Goal: Use online tool/utility: Utilize a website feature to perform a specific function

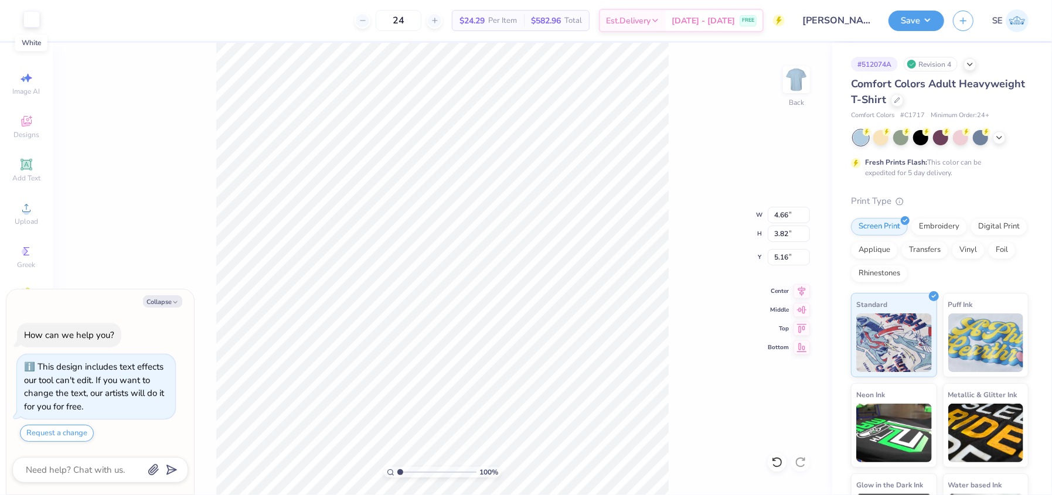
click at [31, 23] on div at bounding box center [31, 19] width 16 height 16
click at [35, 15] on div at bounding box center [31, 19] width 16 height 16
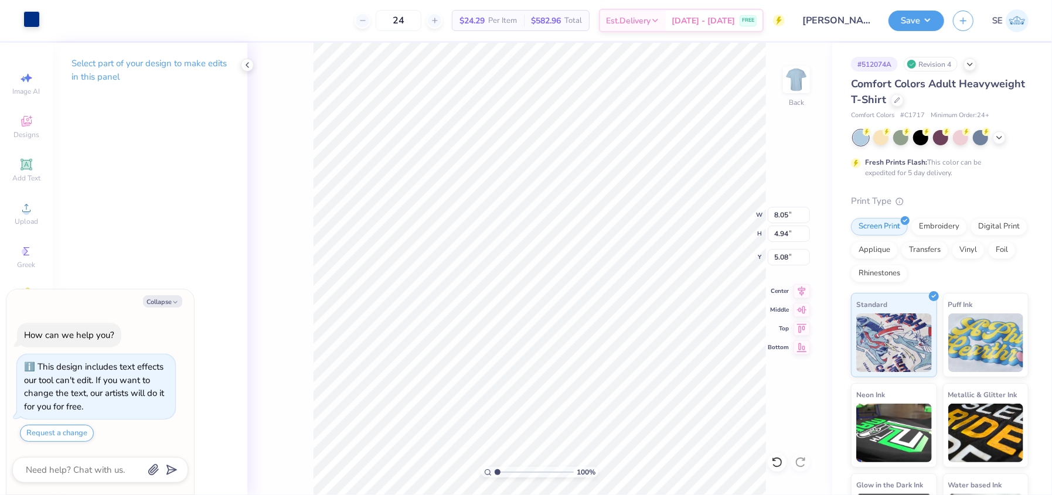
type textarea "x"
type input "0.37"
type input "0.31"
type input "6.05"
type textarea "x"
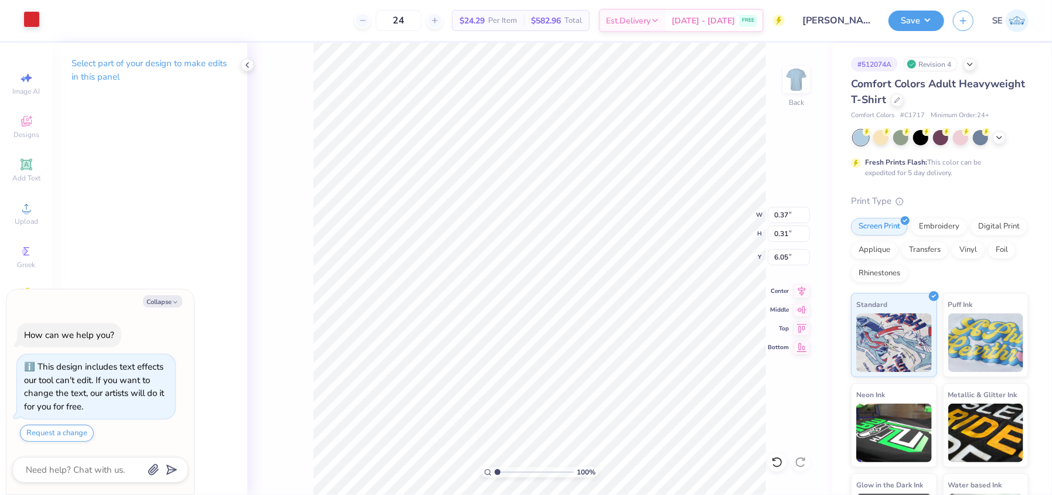
type input "8.05"
type input "4.94"
type input "5.08"
type textarea "x"
type input "0.42"
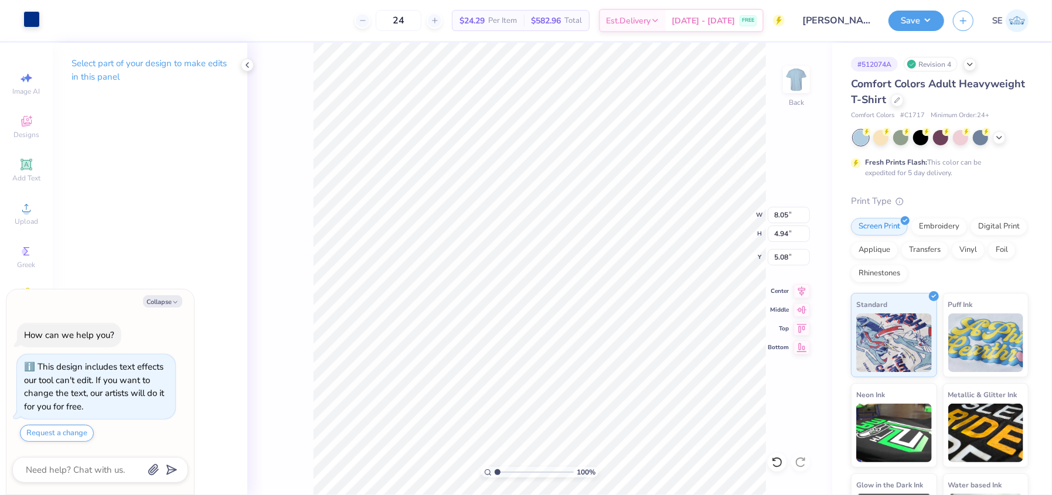
type input "0.75"
type input "5.16"
click at [33, 15] on div at bounding box center [31, 19] width 16 height 16
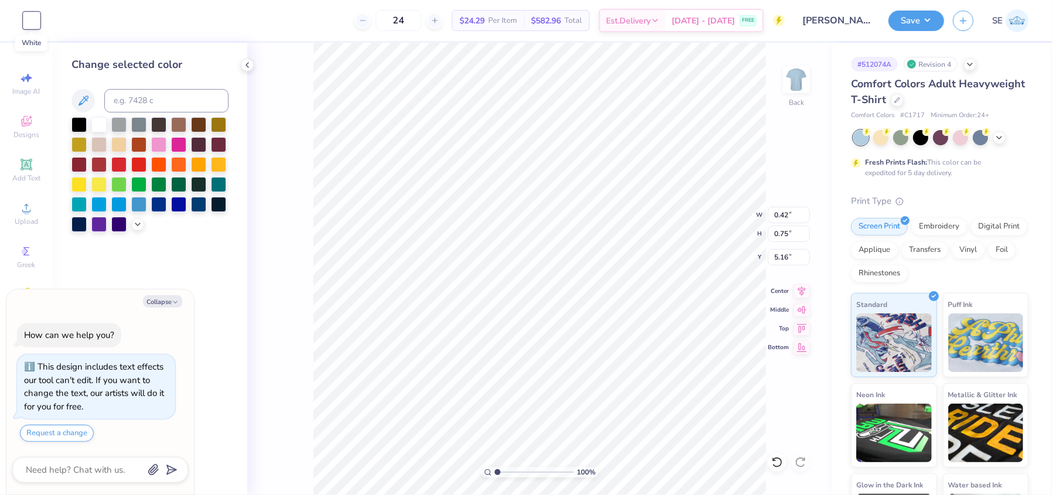
type textarea "x"
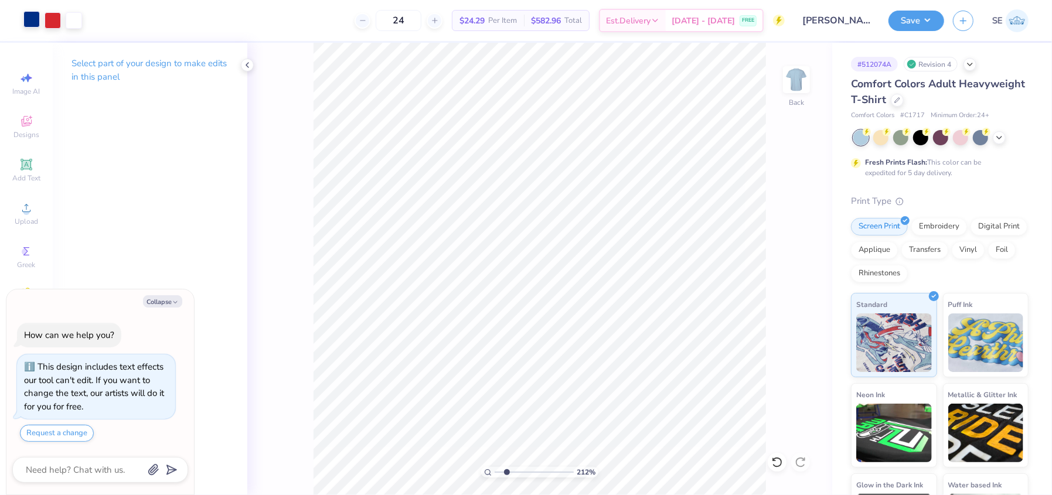
type input "2.34799048591861"
type textarea "x"
type input "2.34799048591861"
type textarea "x"
type input "2.34799048591861"
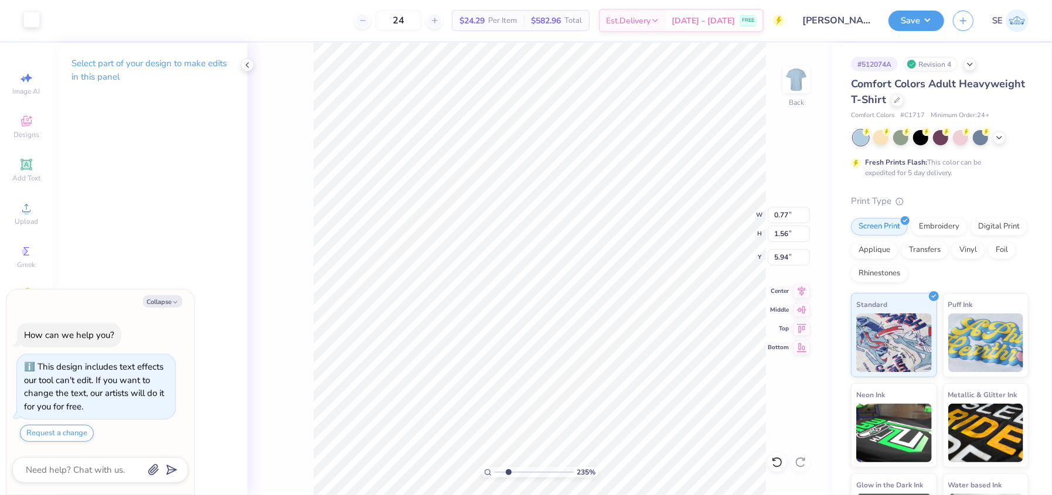
type textarea "x"
type input "2.34799048591861"
type textarea "x"
type input "2.34799048591861"
type textarea "x"
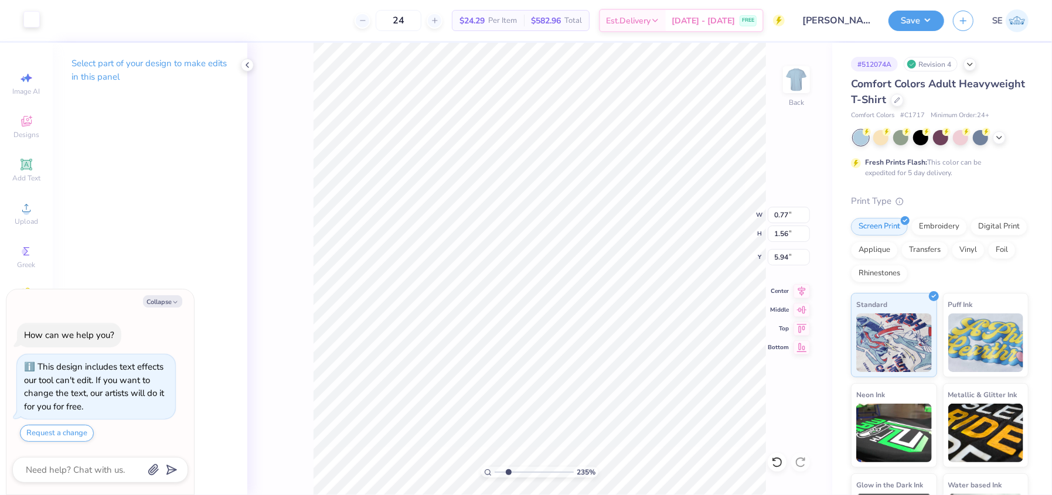
type input "2.34799048591861"
click at [35, 18] on div at bounding box center [31, 19] width 16 height 16
type textarea "x"
type input "2.34799048591861"
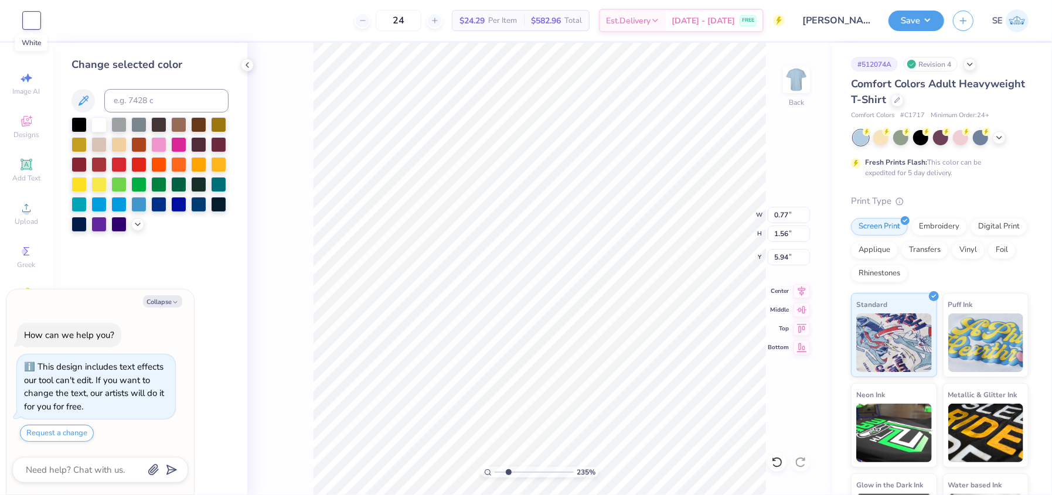
type textarea "x"
type input "2.34799048591861"
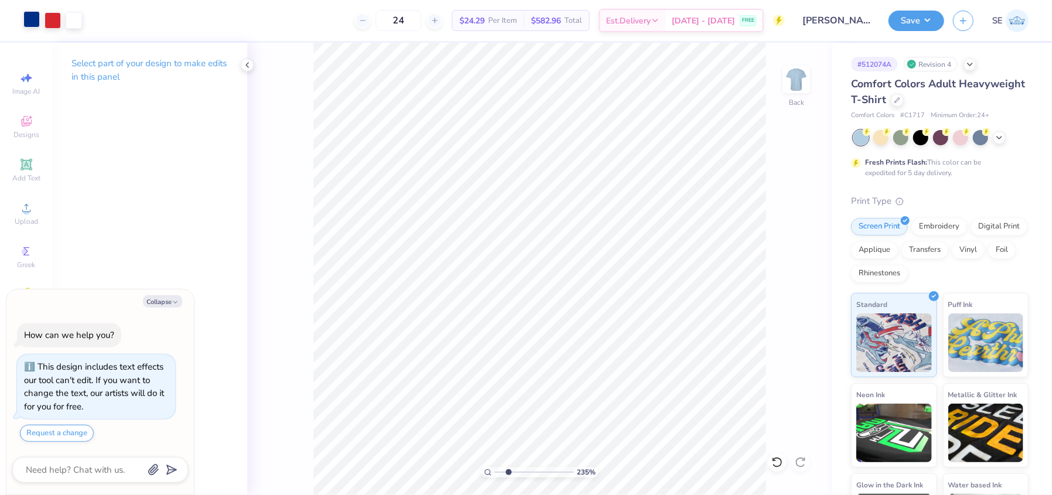
type textarea "x"
type input "2.34799048591861"
click at [31, 22] on div at bounding box center [31, 19] width 16 height 16
type textarea "x"
type input "2.34799048591861"
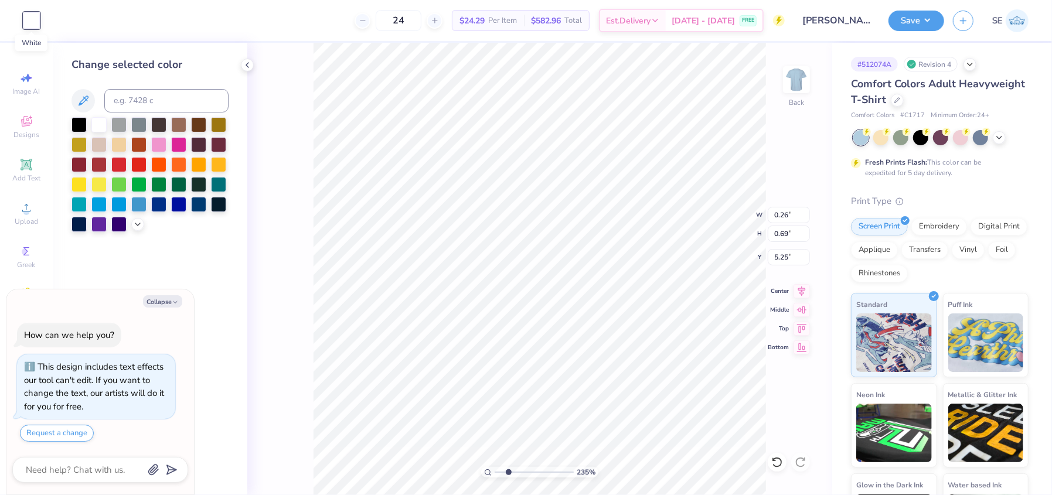
type textarea "x"
type input "2.34799048591861"
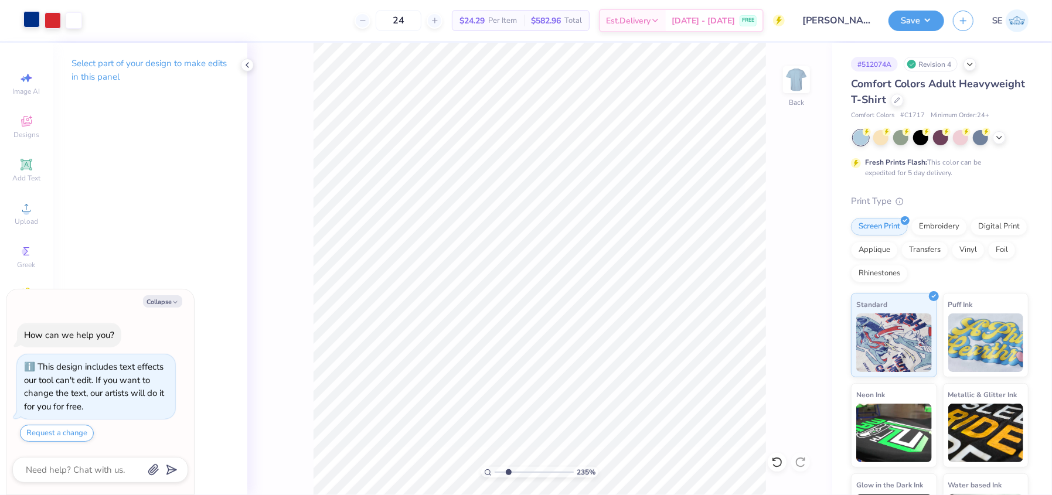
type textarea "x"
type input "2.34799048591861"
click at [28, 21] on div at bounding box center [31, 19] width 16 height 16
type textarea "x"
type input "2.34799048591861"
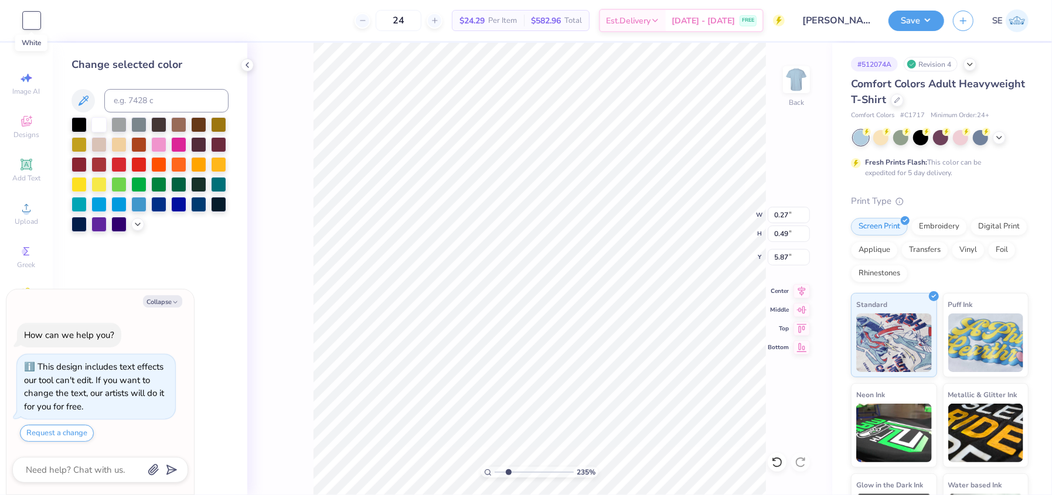
type textarea "x"
type input "2.34799048591861"
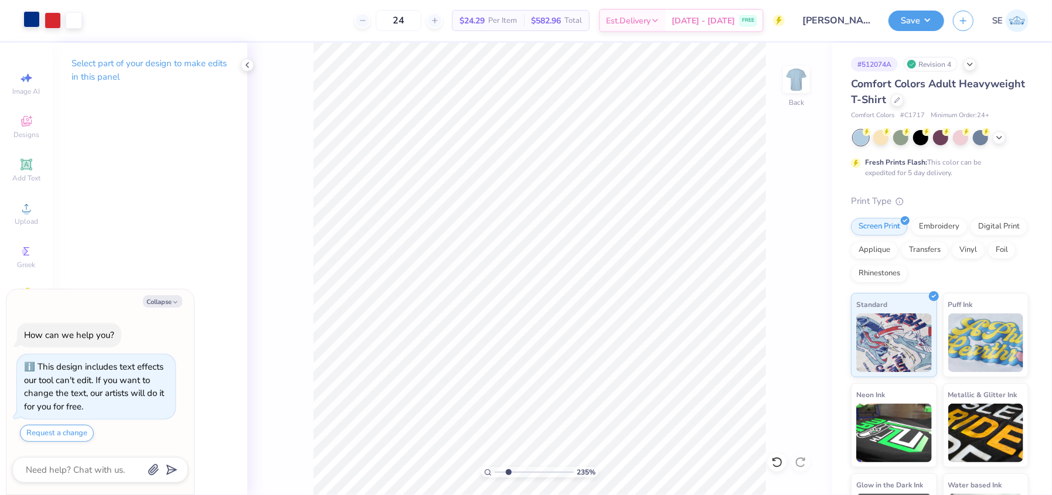
type textarea "x"
type input "2.34799048591861"
click at [33, 15] on div at bounding box center [31, 19] width 16 height 16
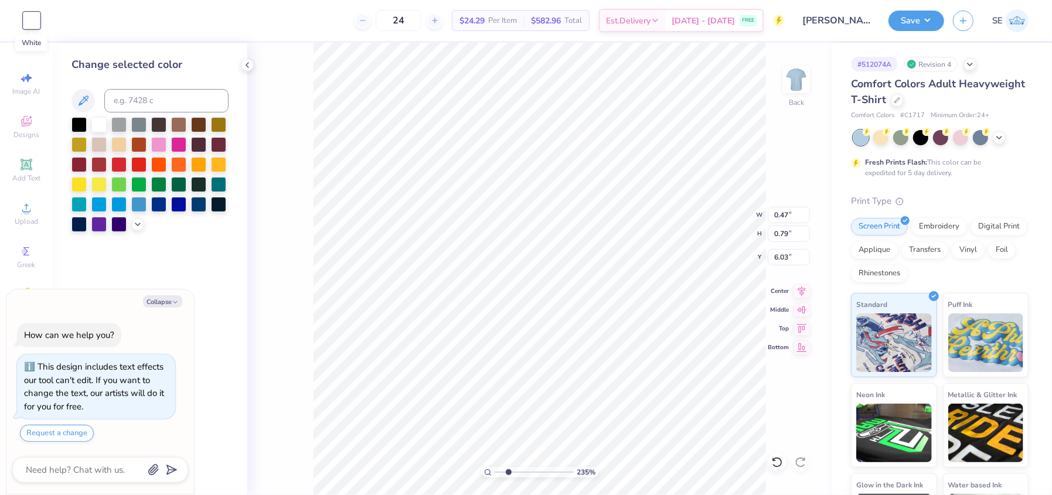
type textarea "x"
type input "2.34799048591861"
click at [33, 15] on div at bounding box center [31, 20] width 16 height 16
type textarea "x"
type input "2.34799048591861"
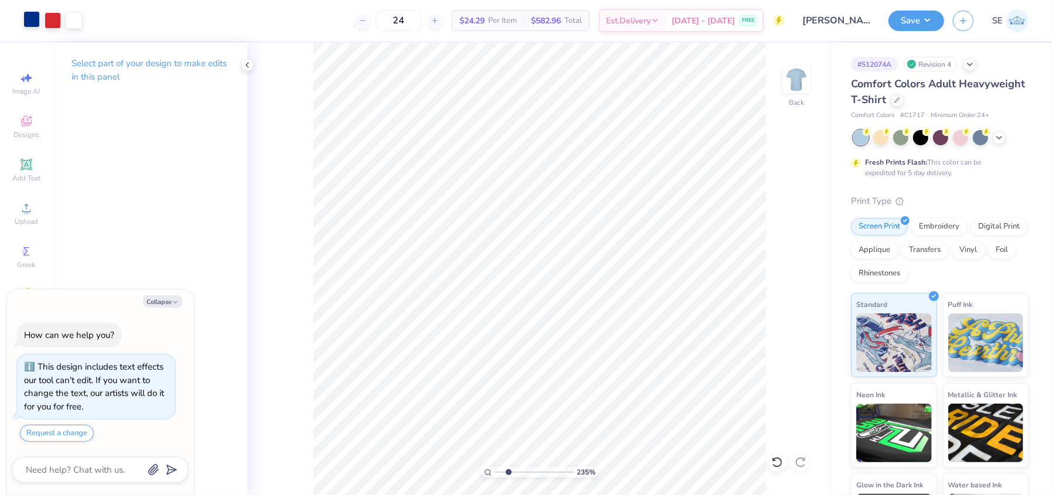
type textarea "x"
type input "2.34799048591861"
click at [30, 20] on div at bounding box center [31, 19] width 16 height 16
type textarea "x"
type input "2.34799048591861"
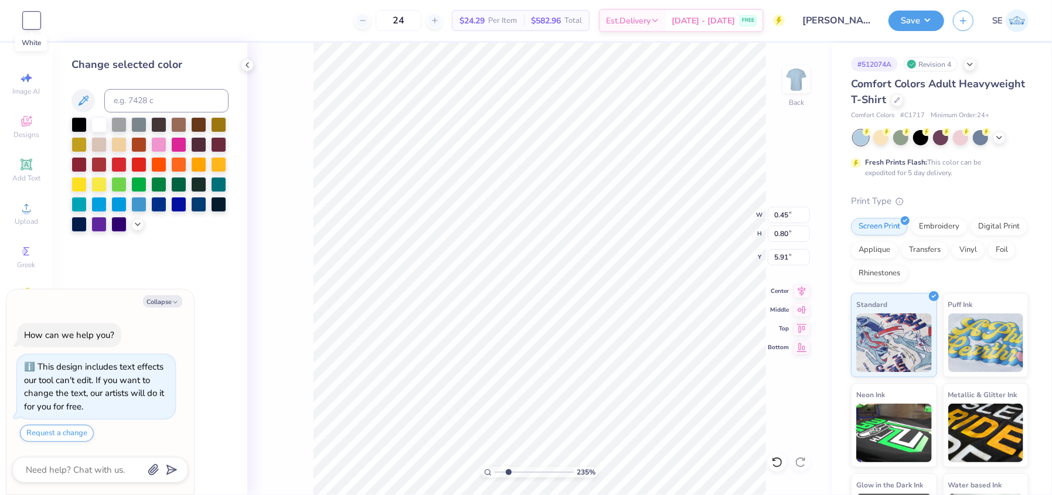
type textarea "x"
type input "2.34799048591861"
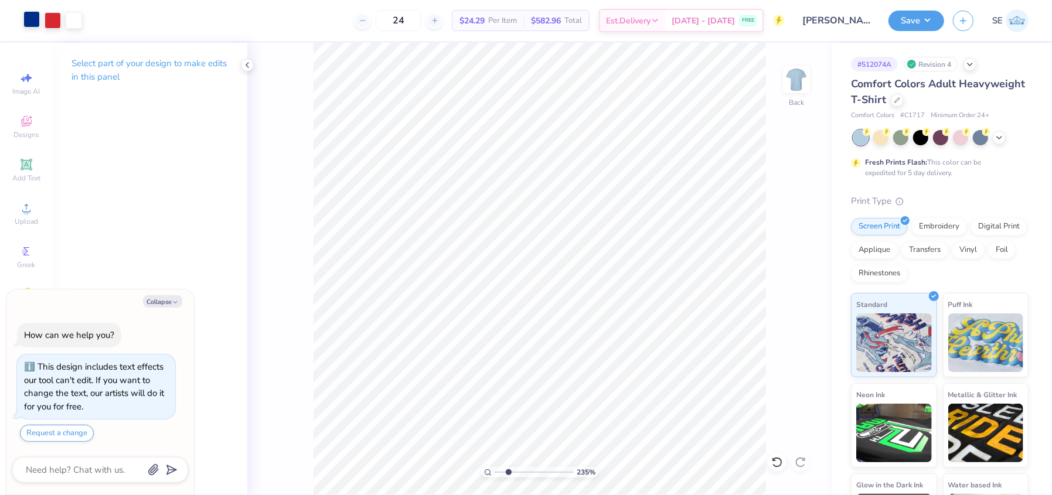
type textarea "x"
type input "2.34799048591861"
click at [30, 19] on div at bounding box center [31, 19] width 16 height 16
type textarea "x"
type input "2.34799048591861"
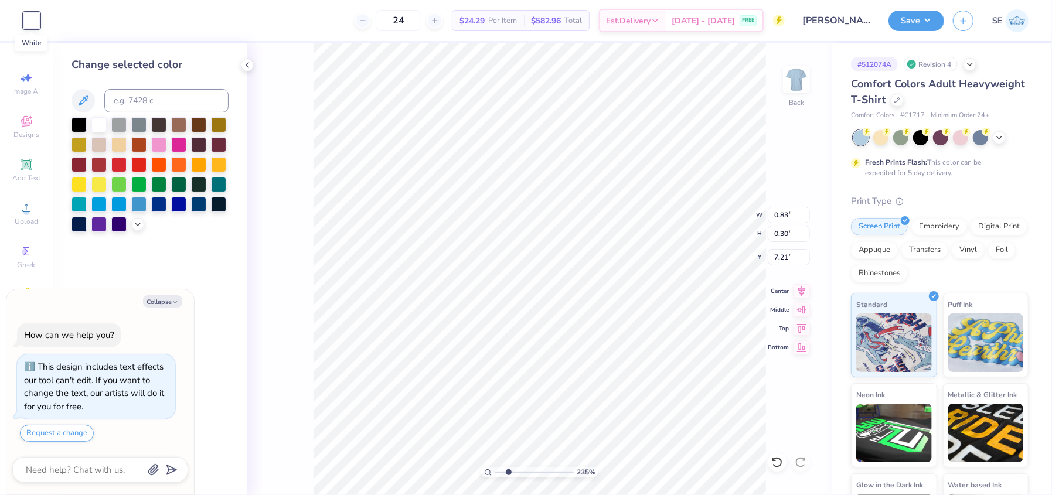
type textarea "x"
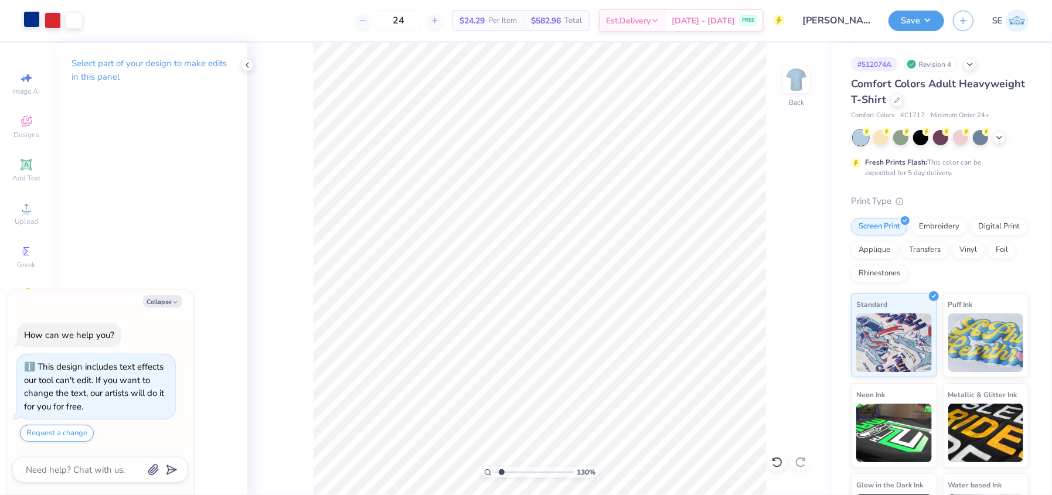
type input "1.30105578775786"
click at [913, 15] on button "Save" at bounding box center [916, 19] width 56 height 21
type textarea "x"
type input "1.30105578775786"
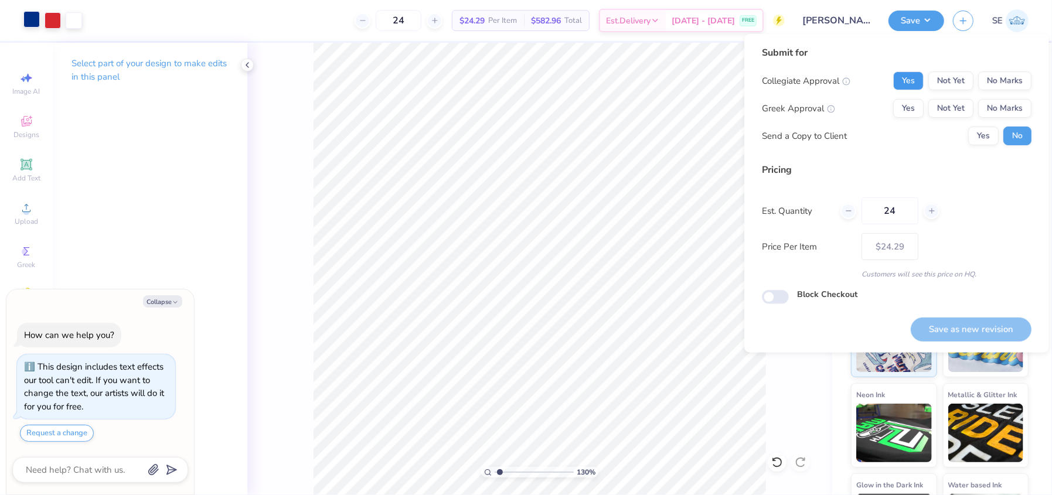
click at [896, 83] on button "Yes" at bounding box center [908, 81] width 30 height 19
click at [1015, 113] on button "No Marks" at bounding box center [1004, 108] width 53 height 19
click at [985, 327] on button "Save as new revision" at bounding box center [971, 330] width 121 height 24
type input "$24.29"
type textarea "x"
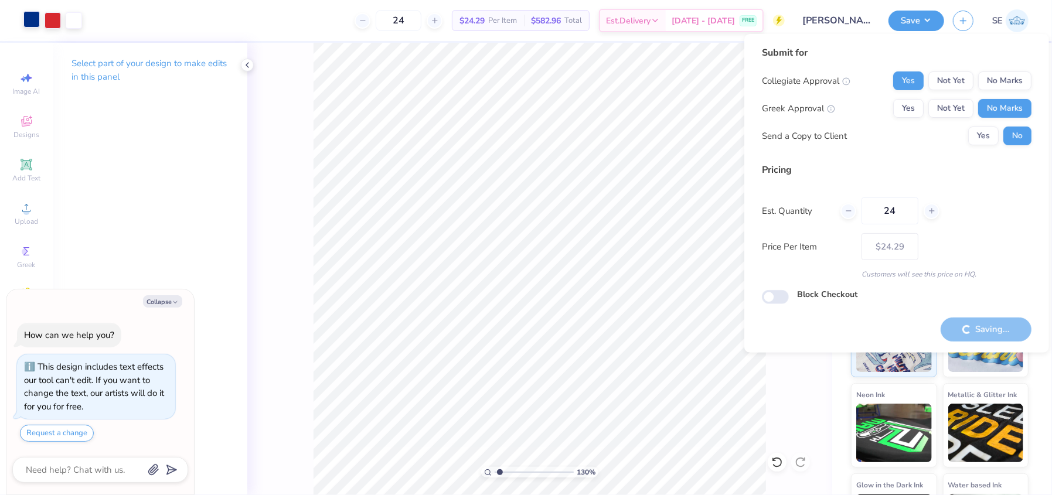
type input "1.30105578775786"
type textarea "x"
type input "1.30105578775786"
